Goal: Task Accomplishment & Management: Use online tool/utility

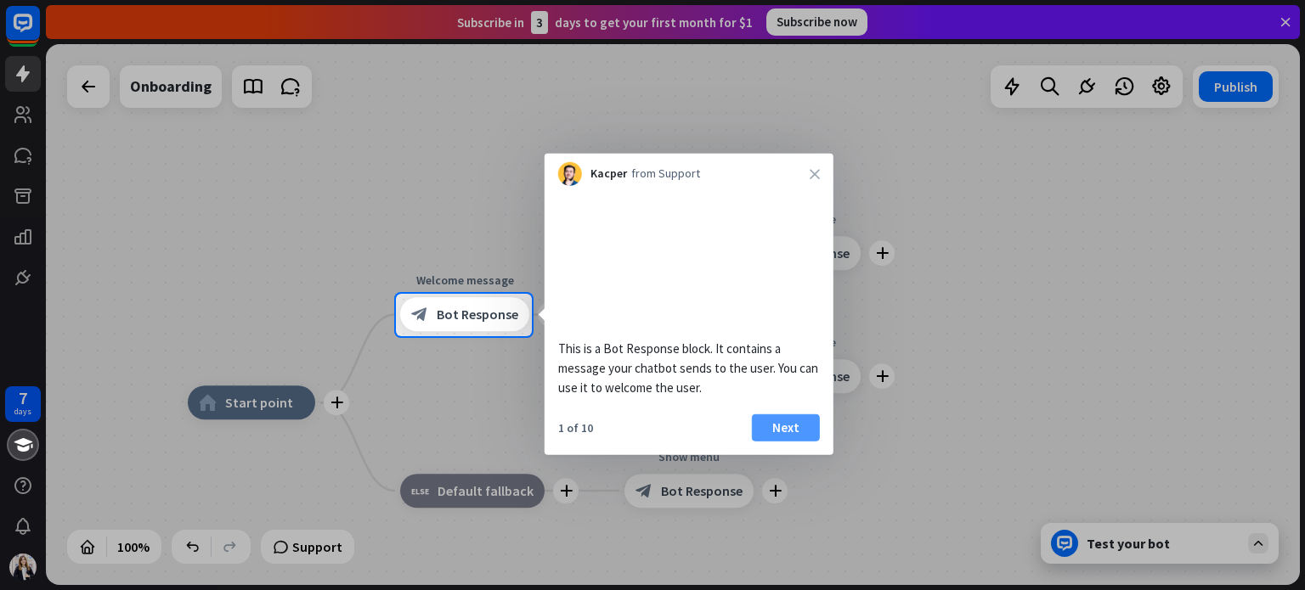
click at [802, 441] on button "Next" at bounding box center [786, 427] width 68 height 27
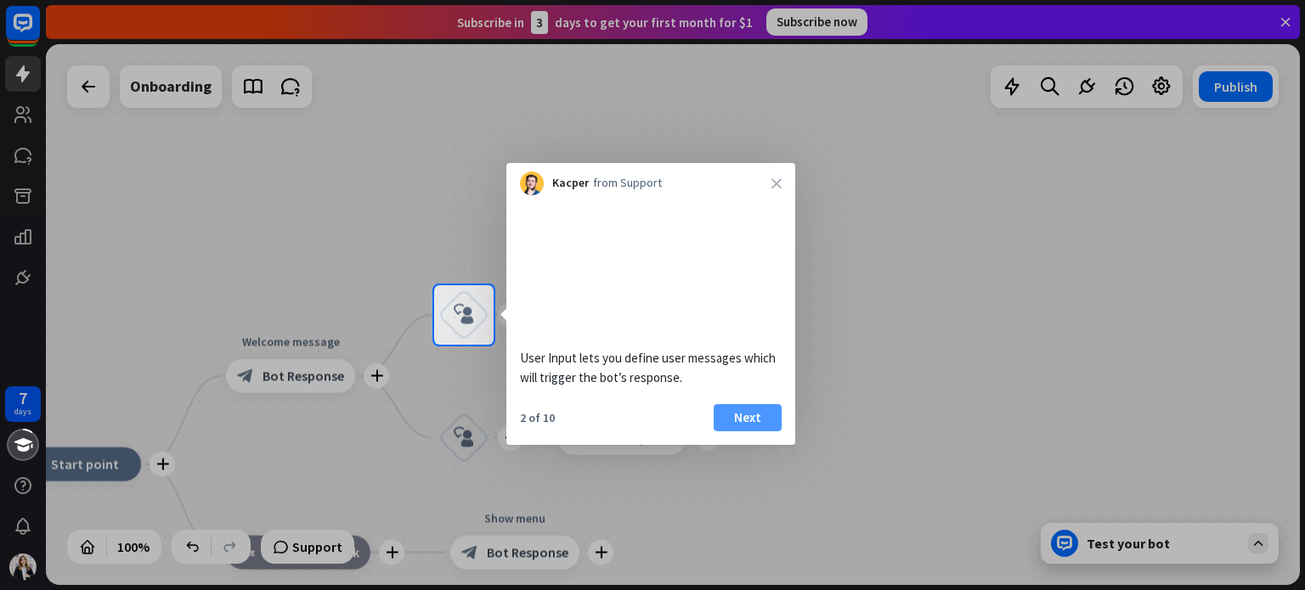
click at [764, 431] on button "Next" at bounding box center [747, 417] width 68 height 27
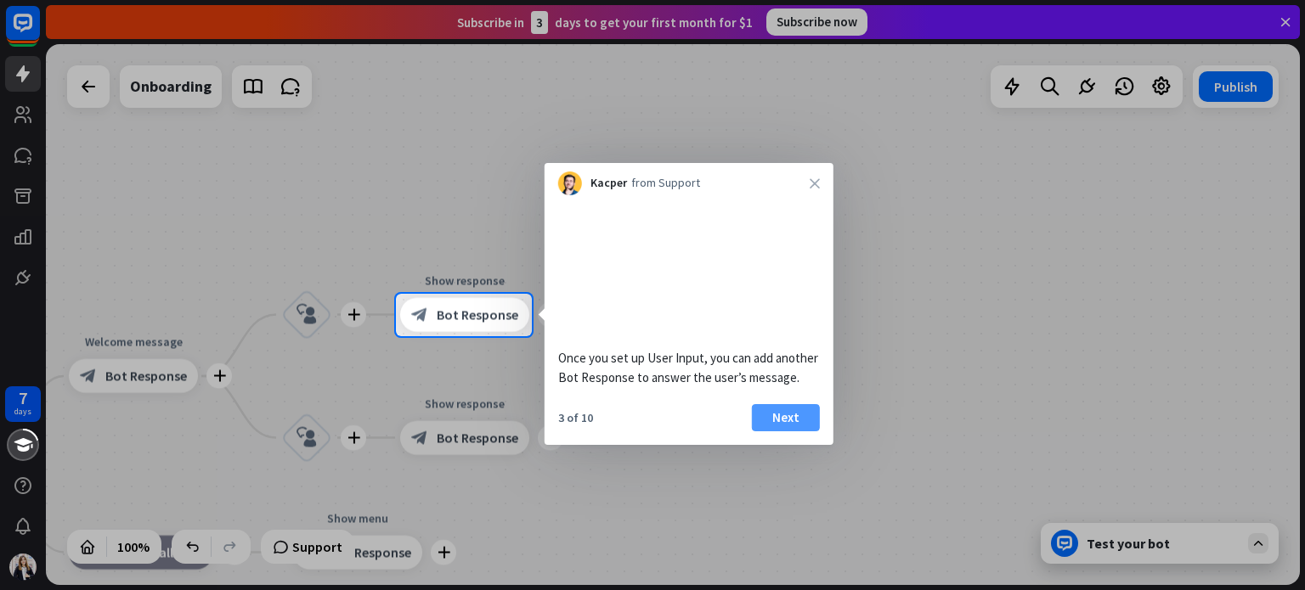
click at [776, 431] on button "Next" at bounding box center [786, 417] width 68 height 27
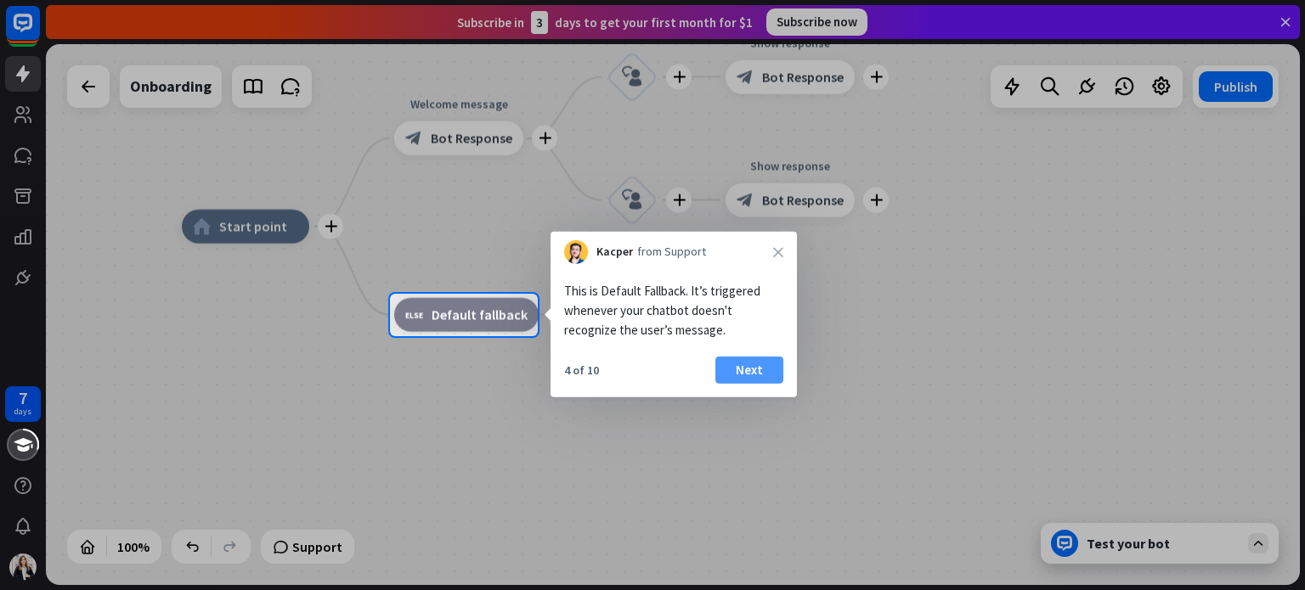
click at [758, 377] on button "Next" at bounding box center [749, 370] width 68 height 27
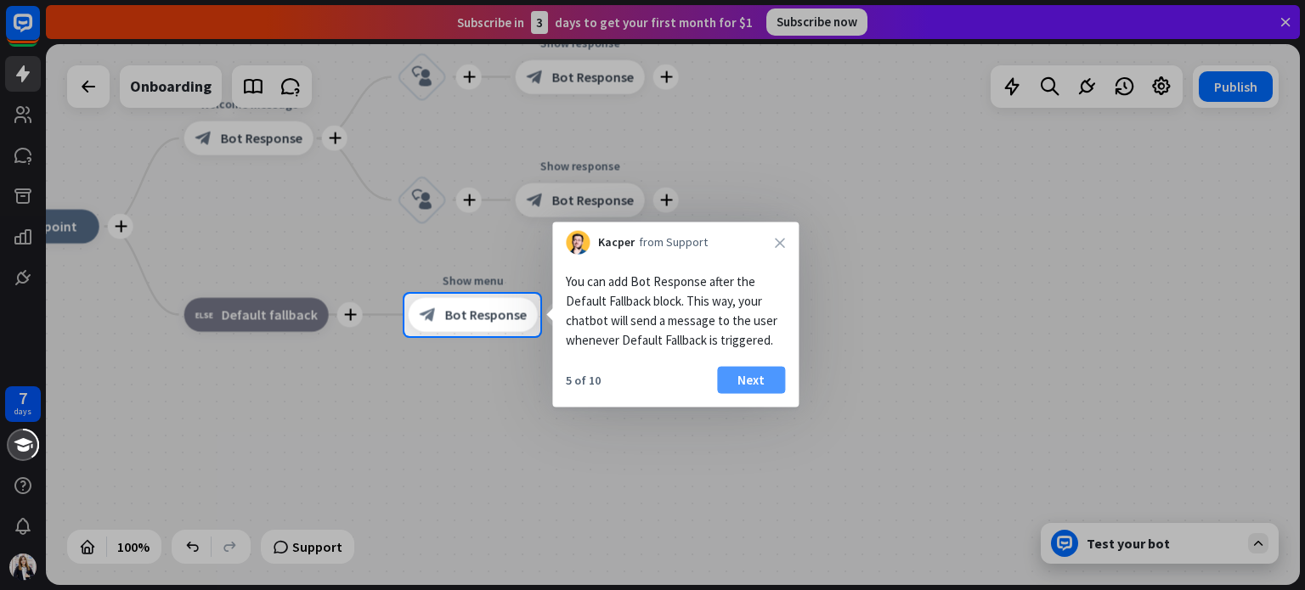
click at [765, 376] on button "Next" at bounding box center [751, 380] width 68 height 27
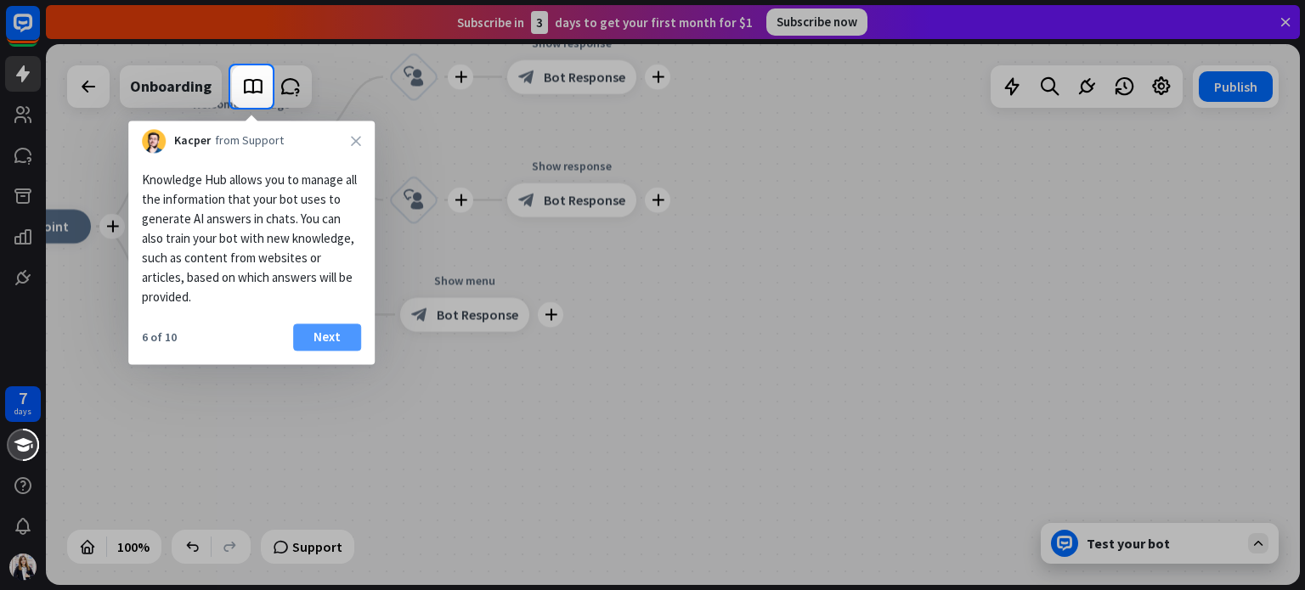
click at [338, 332] on button "Next" at bounding box center [327, 337] width 68 height 27
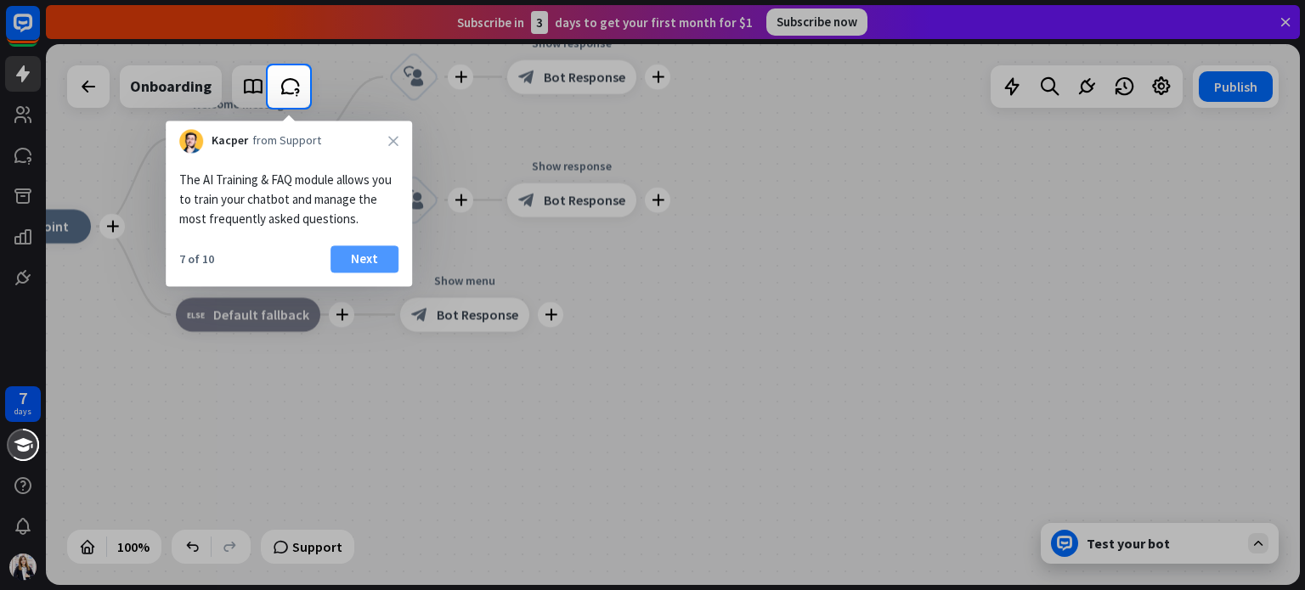
click at [367, 255] on button "Next" at bounding box center [364, 258] width 68 height 27
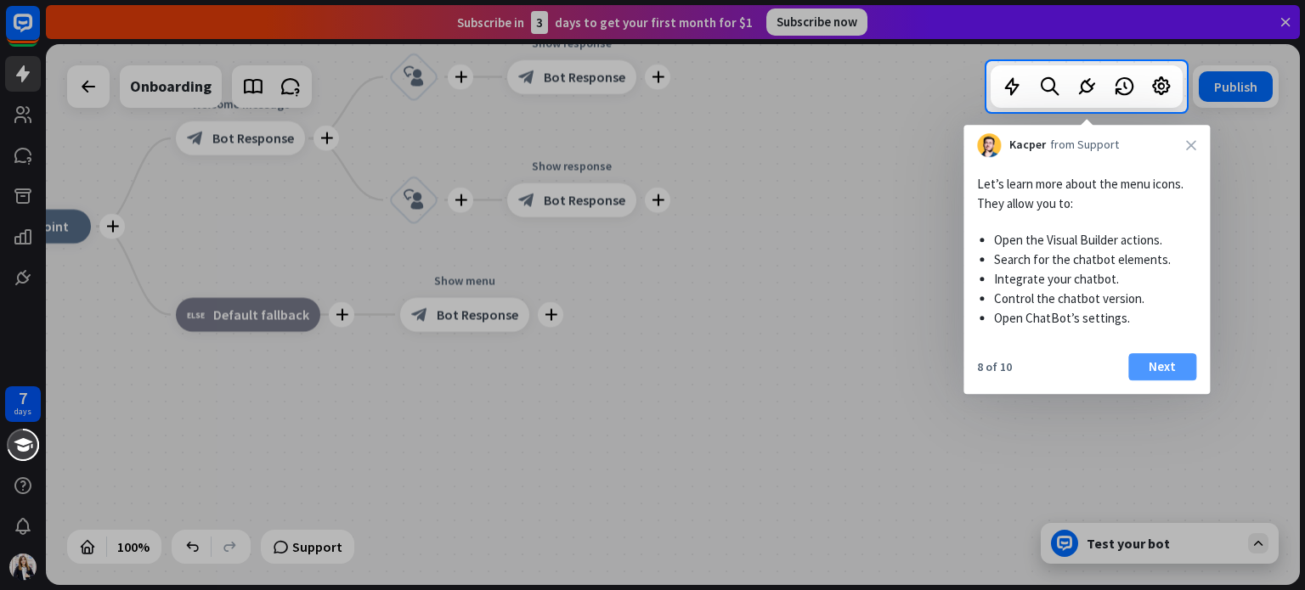
click at [1173, 366] on button "Next" at bounding box center [1162, 366] width 68 height 27
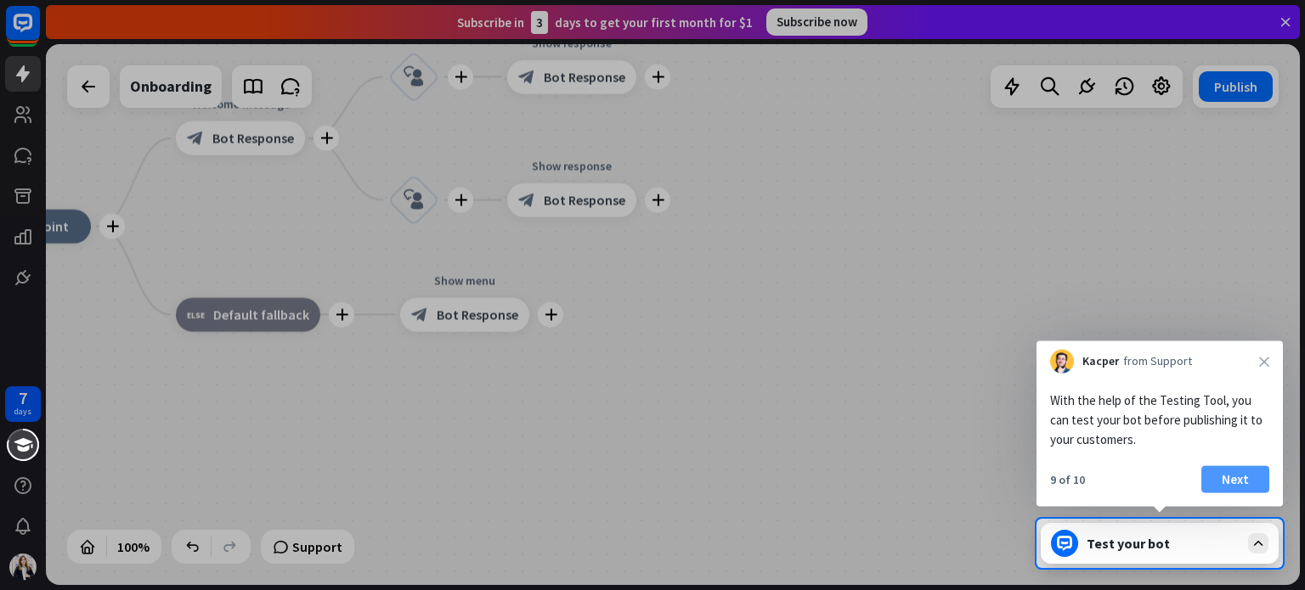
click at [1237, 488] on button "Next" at bounding box center [1235, 479] width 68 height 27
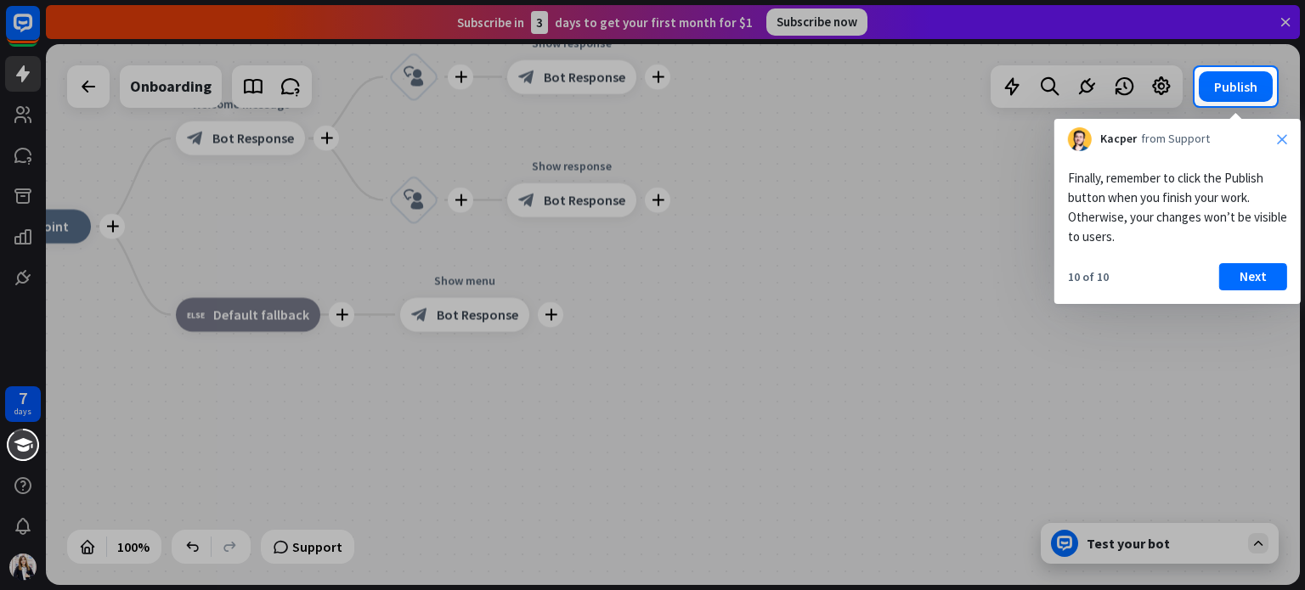
click at [1284, 136] on icon "close" at bounding box center [1282, 139] width 10 height 10
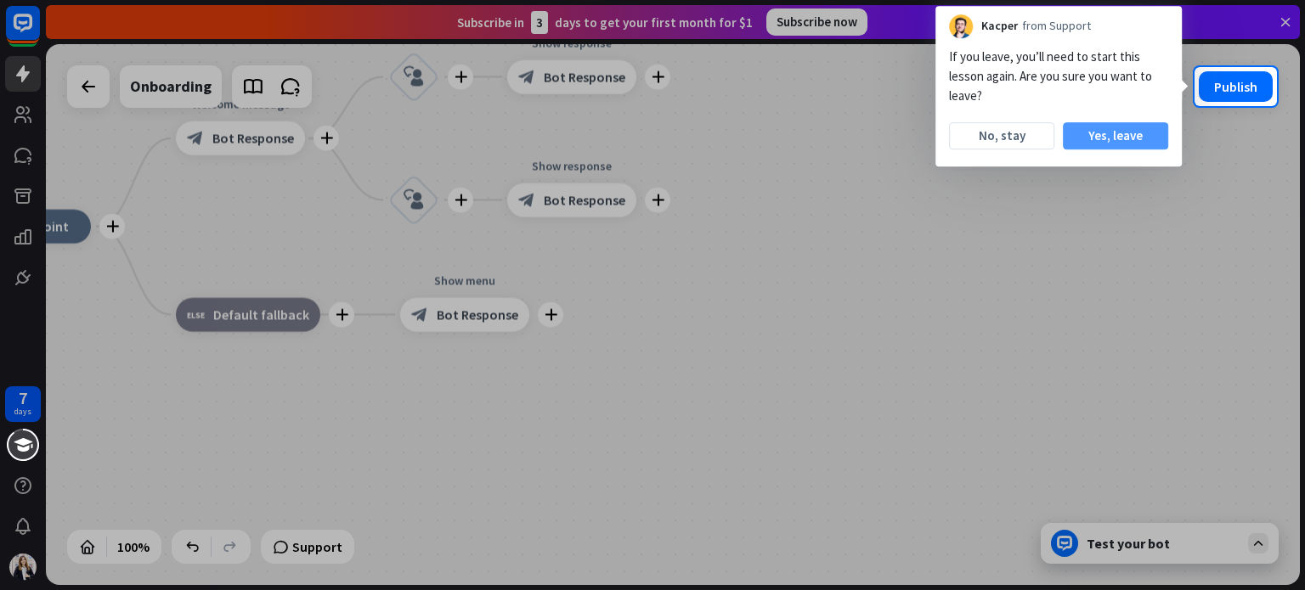
click at [1094, 136] on button "Yes, leave" at bounding box center [1115, 135] width 105 height 27
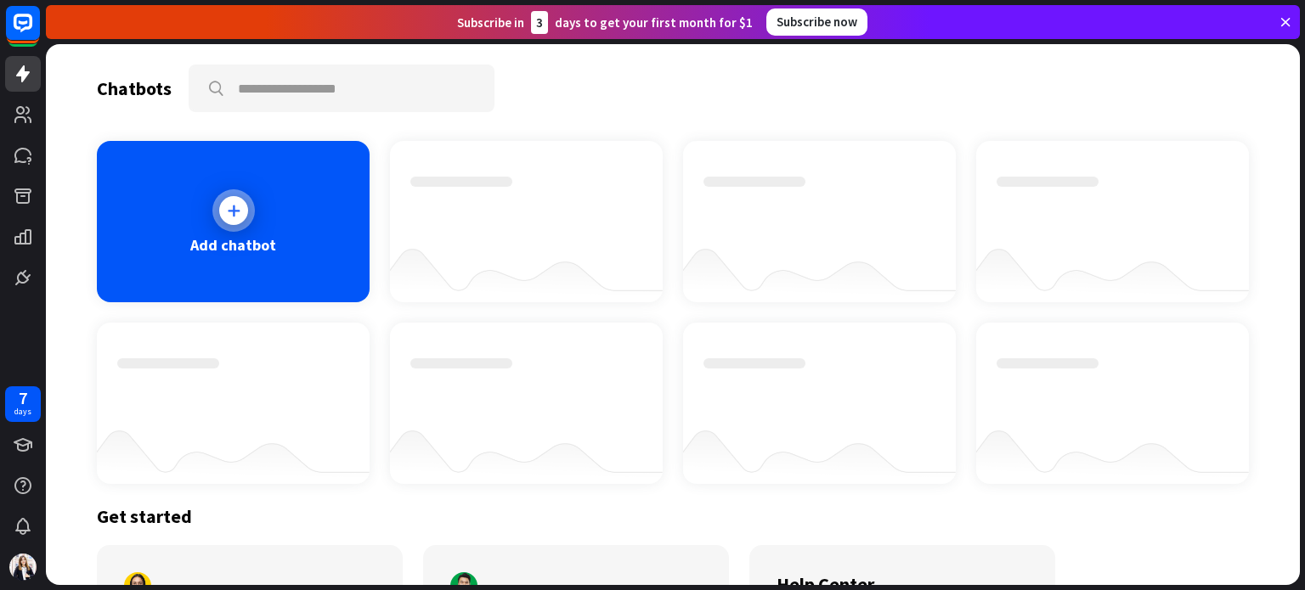
click at [245, 246] on div "Add chatbot" at bounding box center [233, 245] width 86 height 20
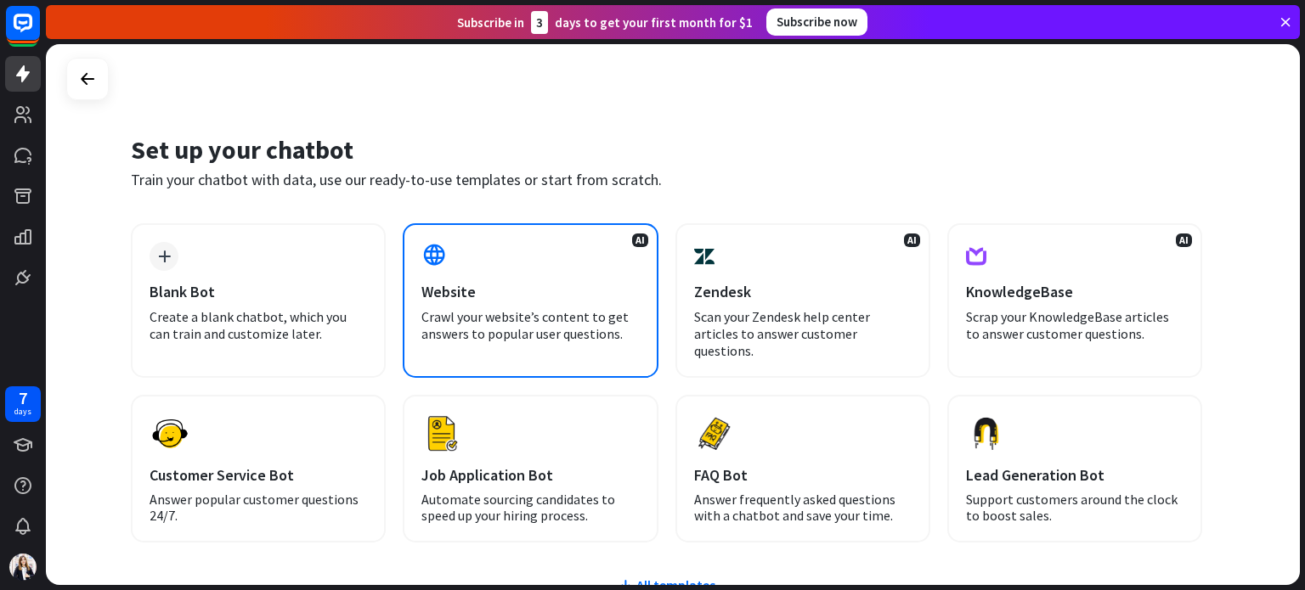
click at [496, 291] on div "Website" at bounding box center [529, 292] width 217 height 20
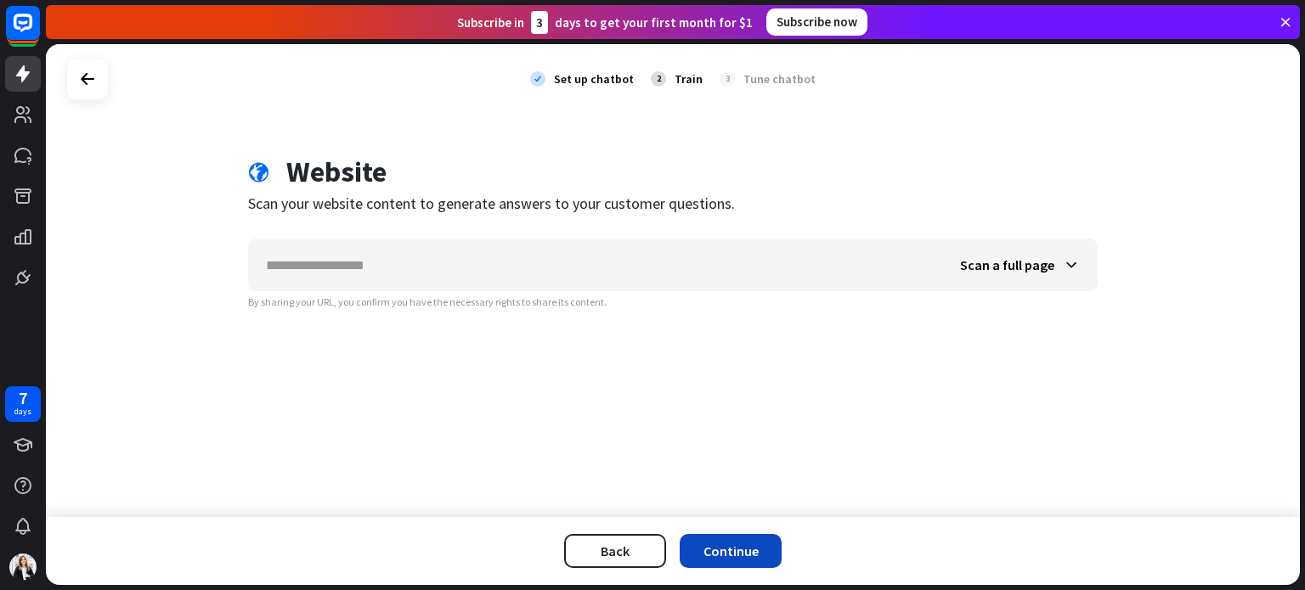
click at [737, 547] on button "Continue" at bounding box center [731, 551] width 102 height 34
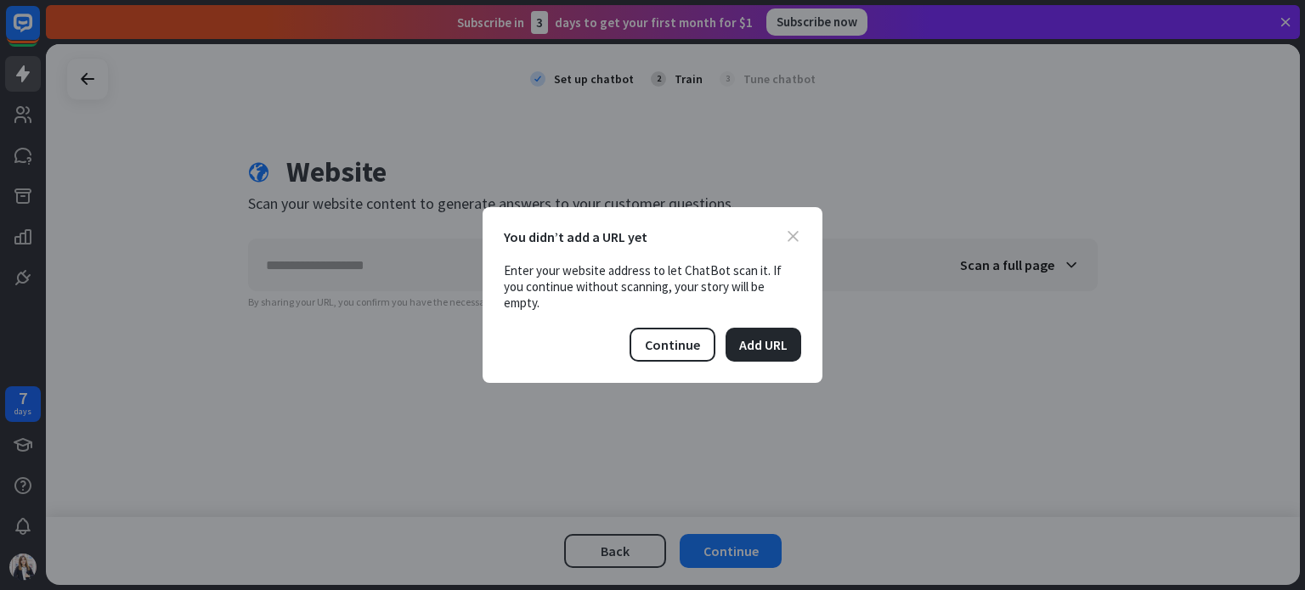
click at [790, 242] on icon "close" at bounding box center [792, 236] width 11 height 11
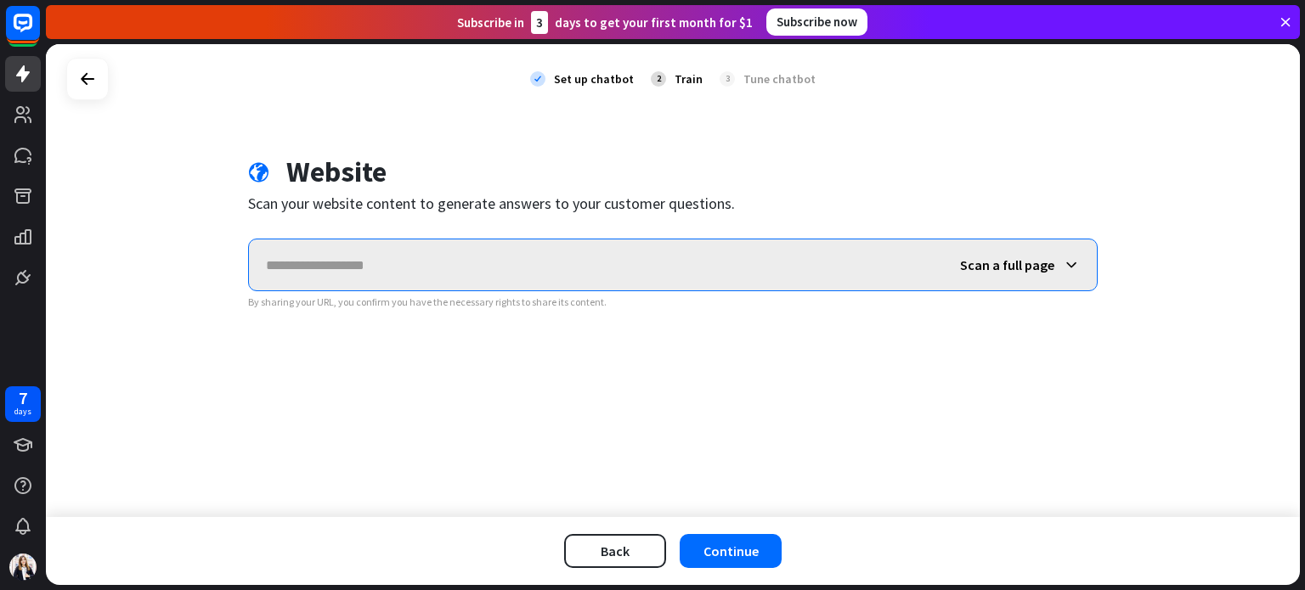
click at [435, 266] on input "text" at bounding box center [596, 265] width 694 height 51
paste input "**********"
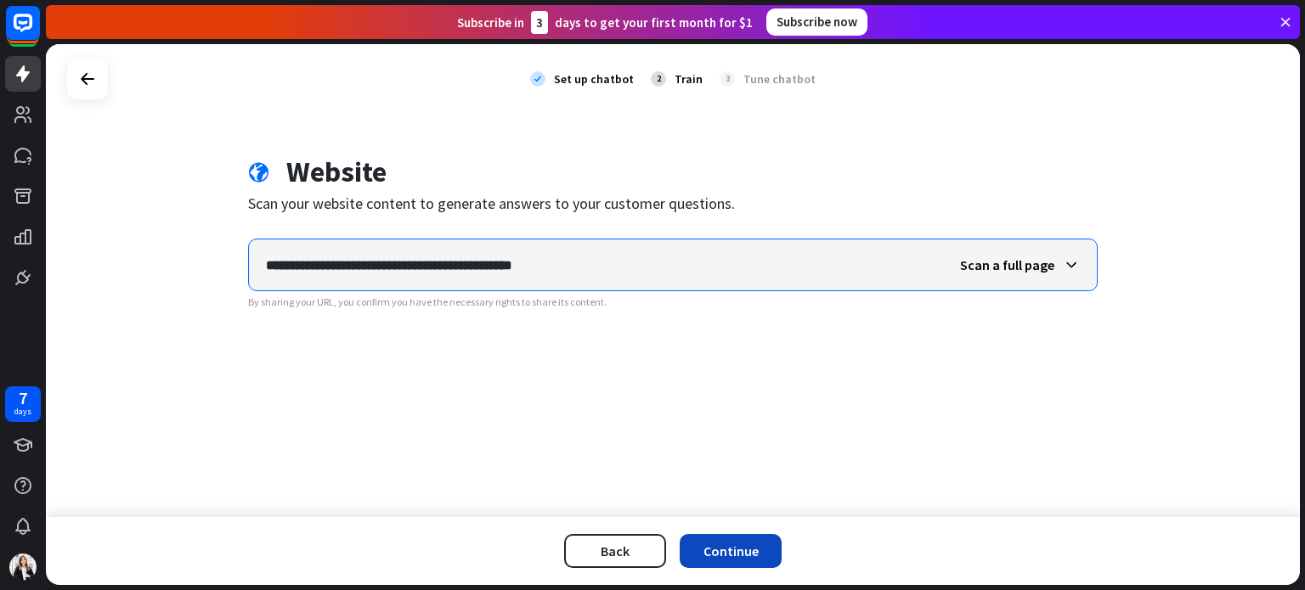
type input "**********"
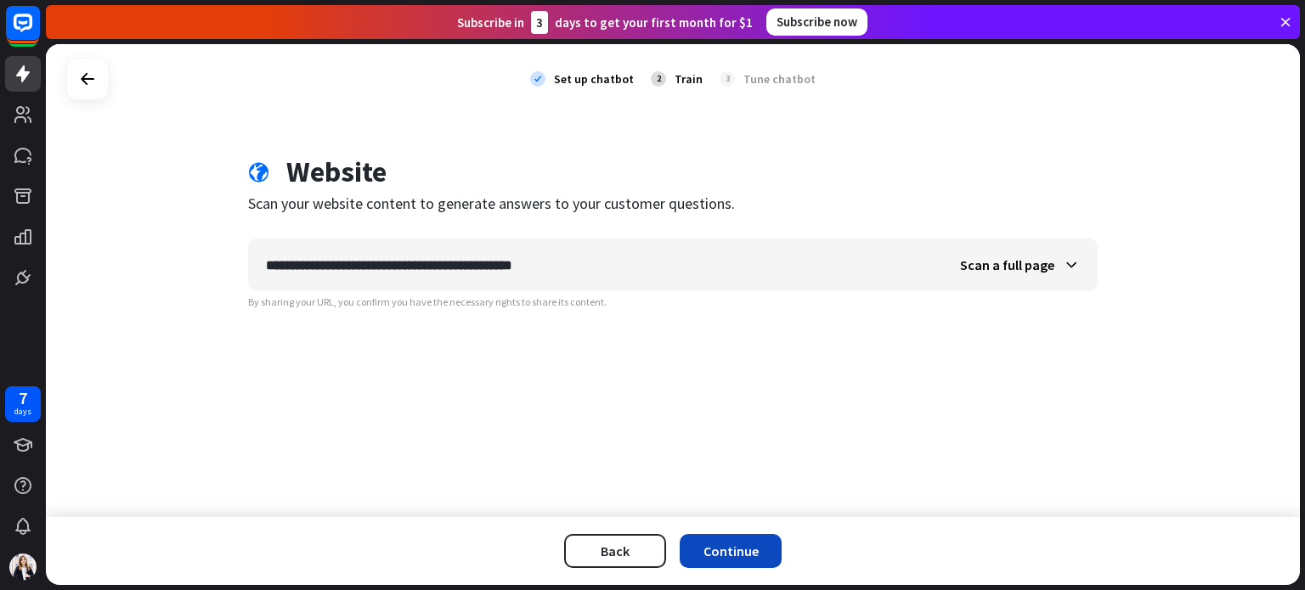
click at [734, 544] on button "Continue" at bounding box center [731, 551] width 102 height 34
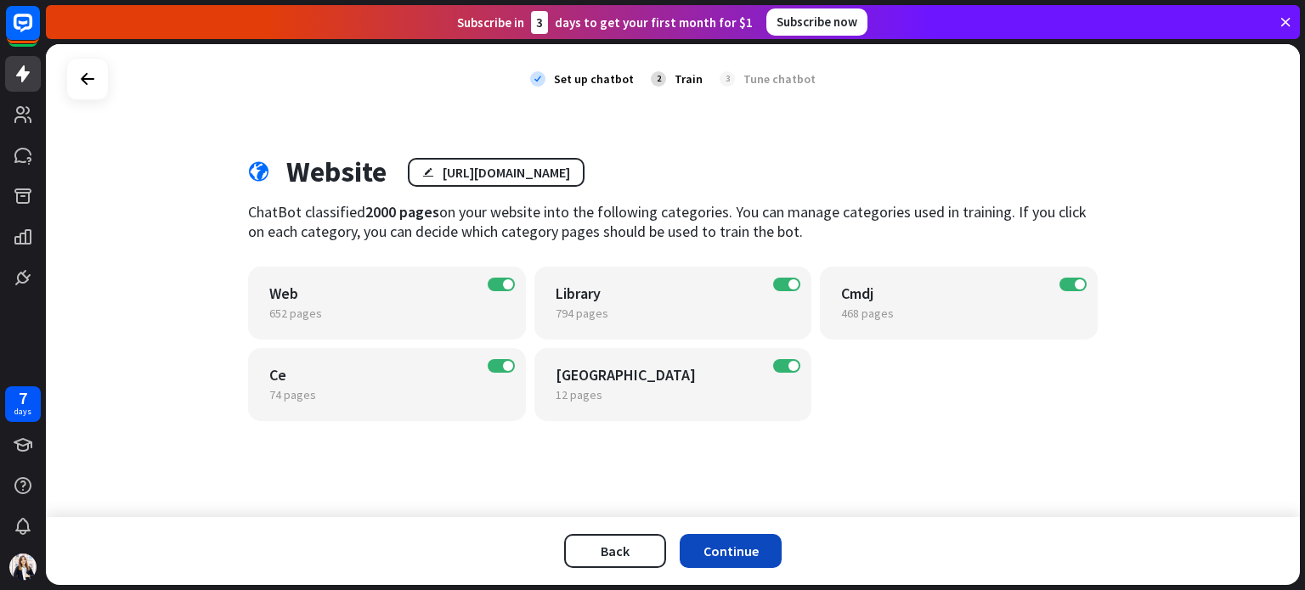
click at [728, 555] on button "Continue" at bounding box center [731, 551] width 102 height 34
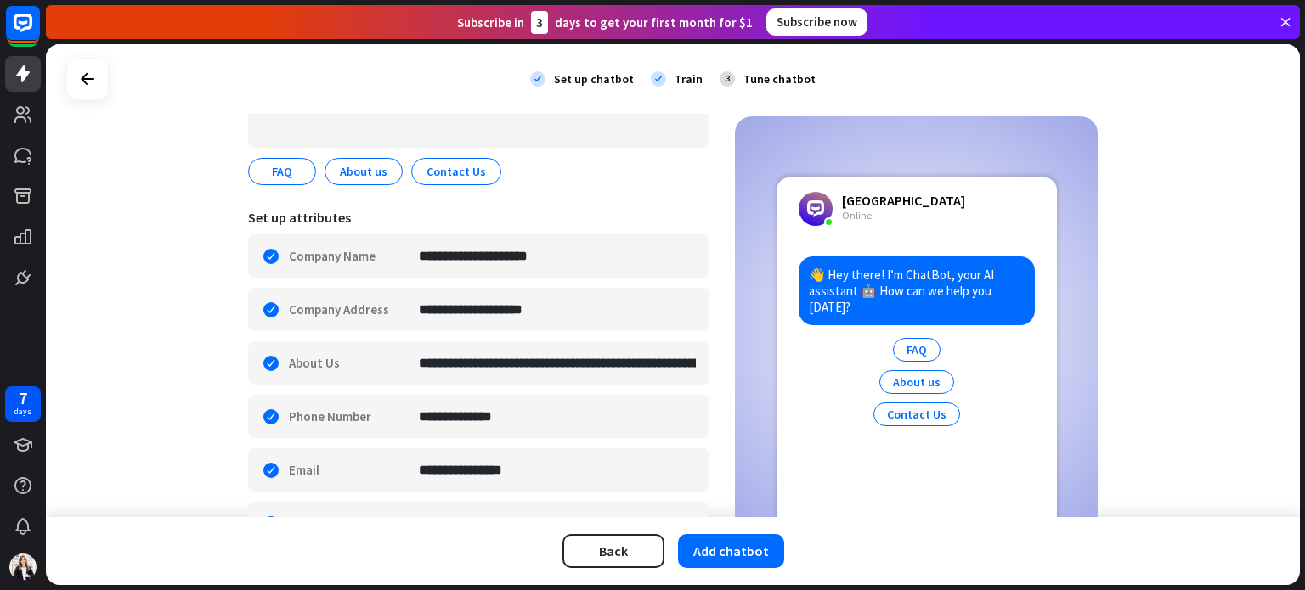
scroll to position [425, 0]
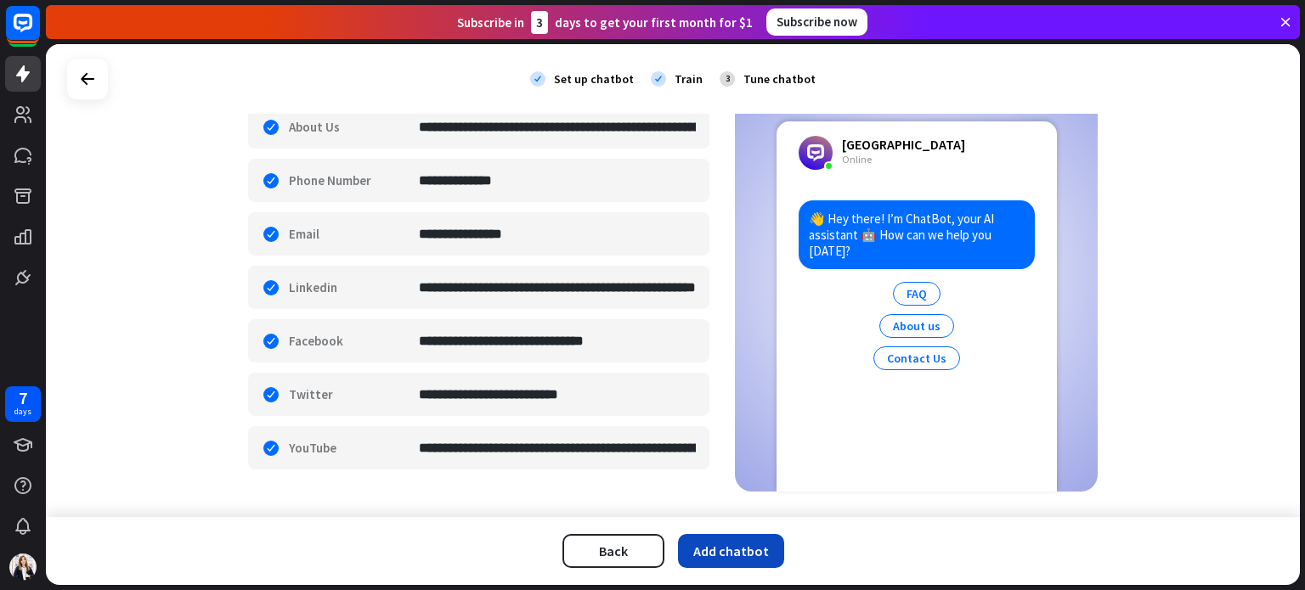
click at [731, 554] on button "Add chatbot" at bounding box center [731, 551] width 106 height 34
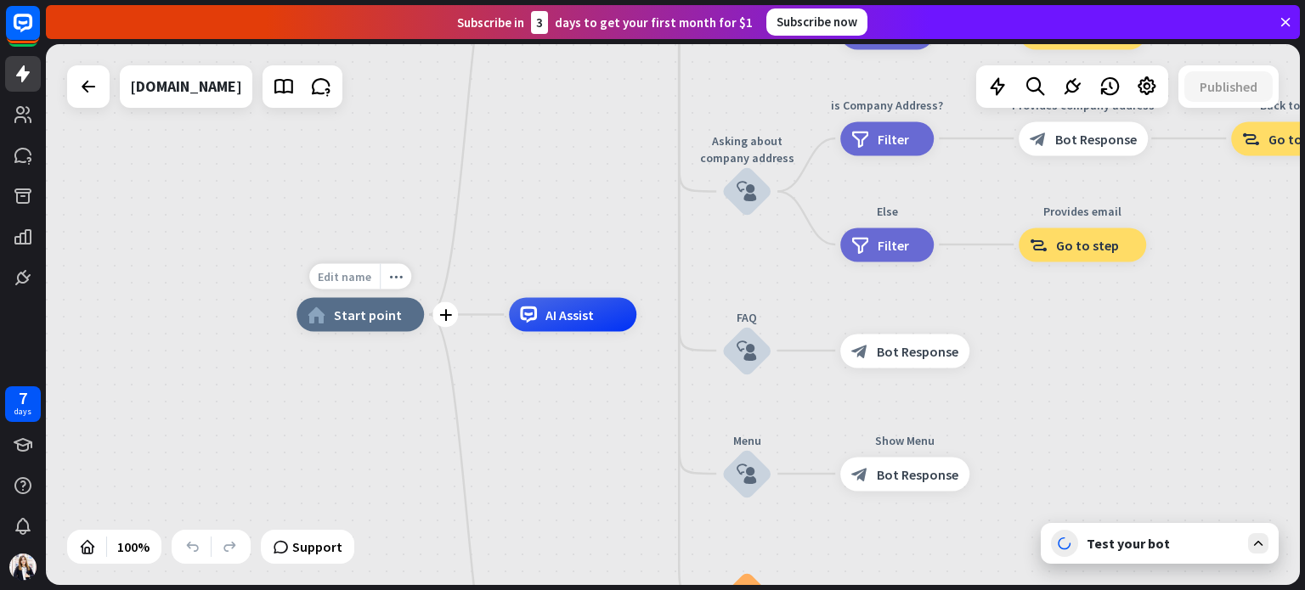
click at [364, 274] on span "Edit name" at bounding box center [345, 276] width 54 height 15
click at [555, 313] on span "AI Assist" at bounding box center [569, 315] width 48 height 17
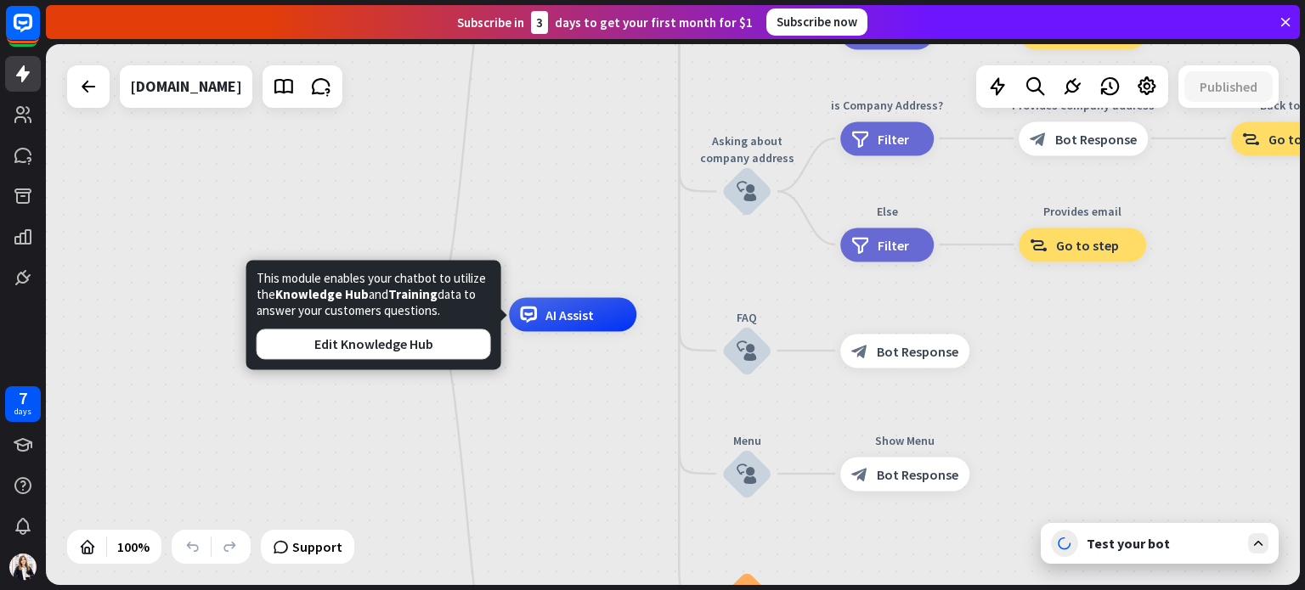
click at [567, 381] on div "home_2 Start point Welcome message block_bot_response Bot Response About us blo…" at bounding box center [923, 585] width 1254 height 541
